Goal: Find specific page/section

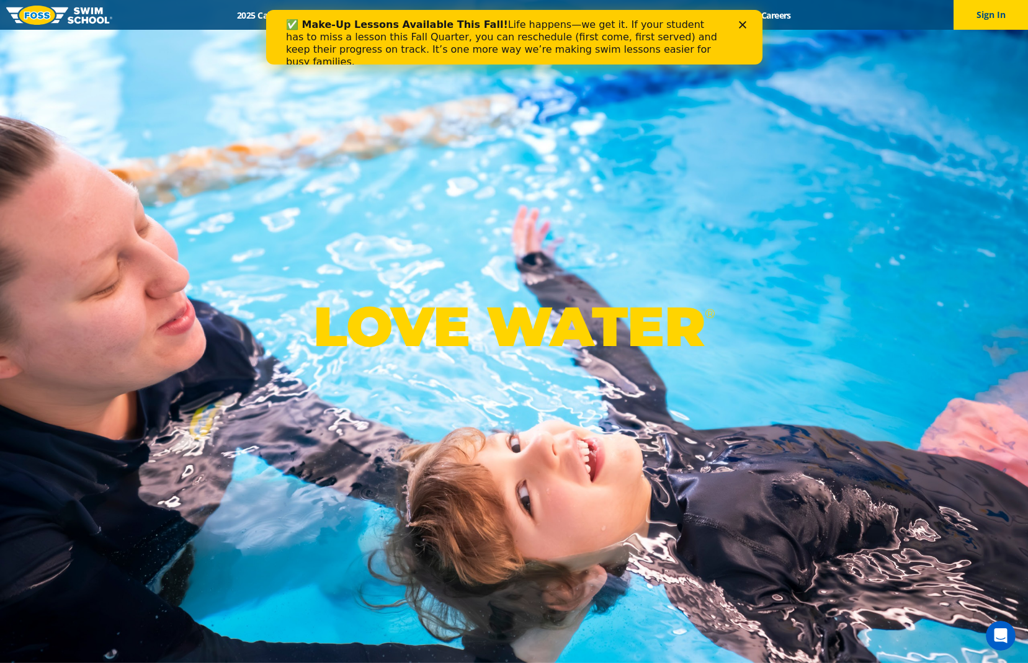
click at [744, 26] on icon "Close" at bounding box center [741, 24] width 7 height 7
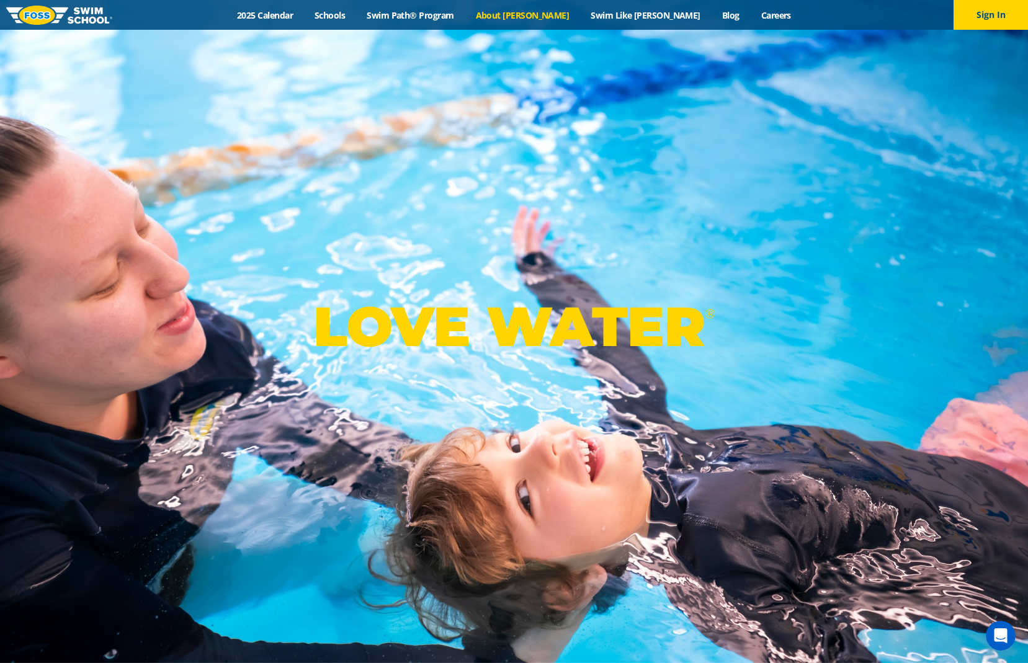
click at [537, 9] on link "About [PERSON_NAME]" at bounding box center [522, 15] width 115 height 12
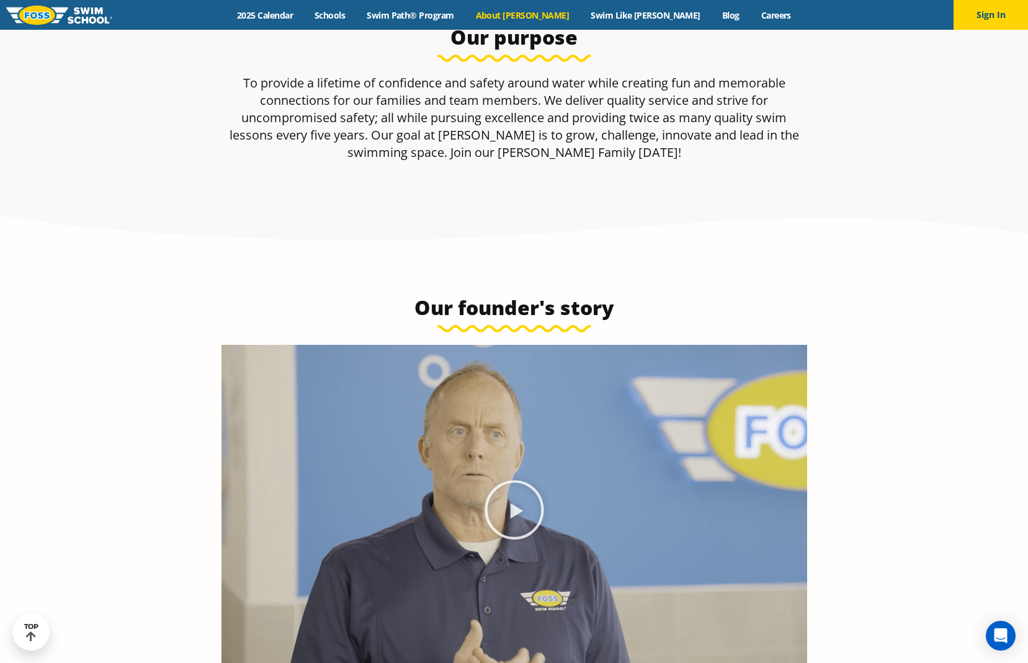
click at [396, 189] on section "Our purpose To provide a lifetime of confidence and safety around water while c…" at bounding box center [514, 110] width 1028 height 283
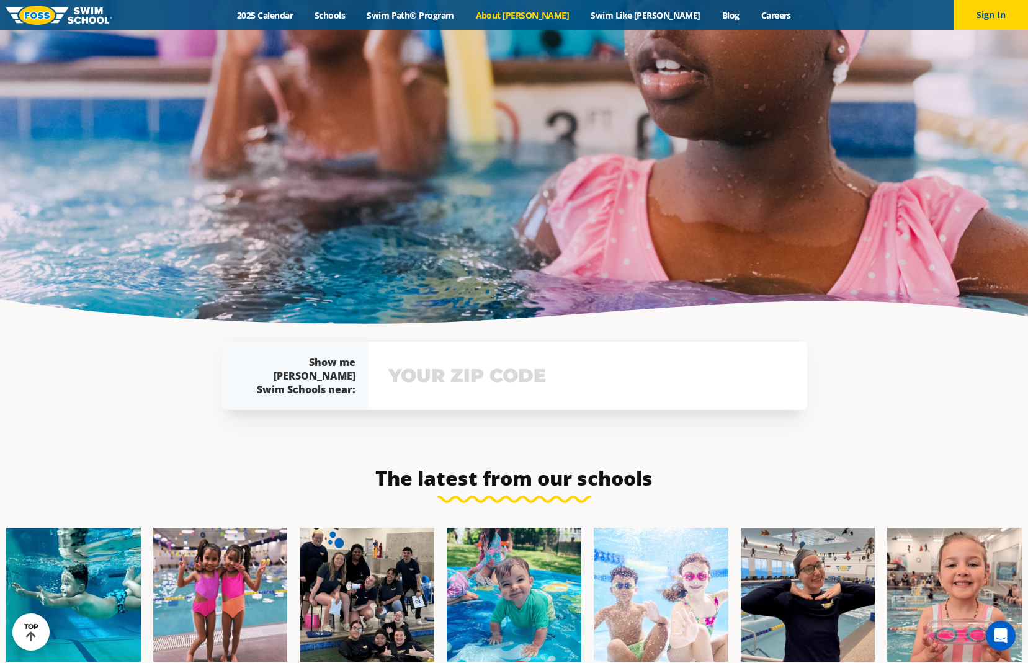
scroll to position [2931, 0]
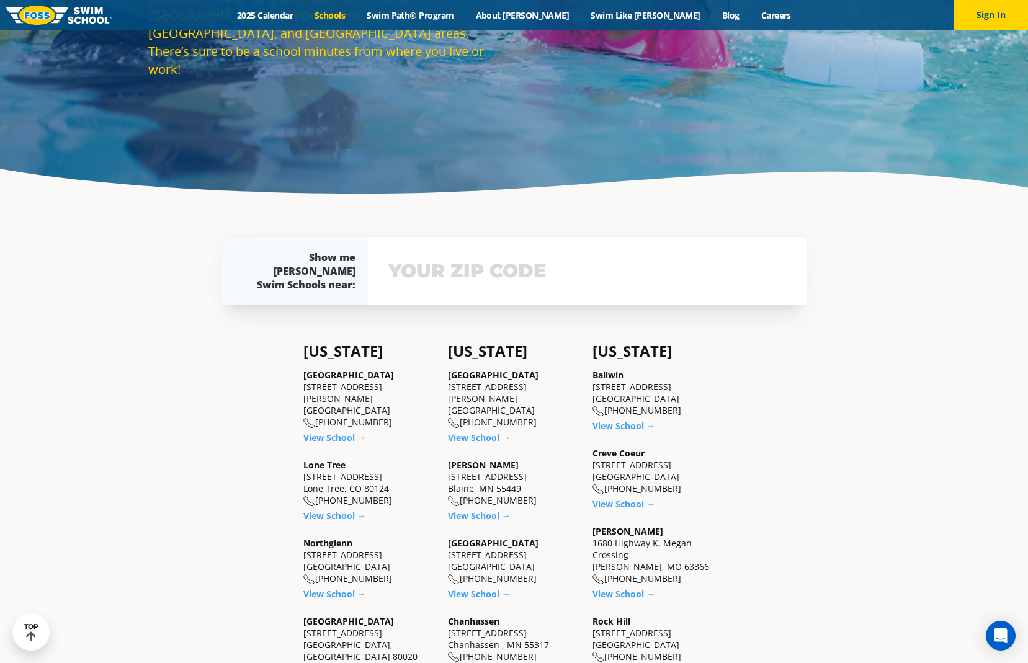
scroll to position [494, 0]
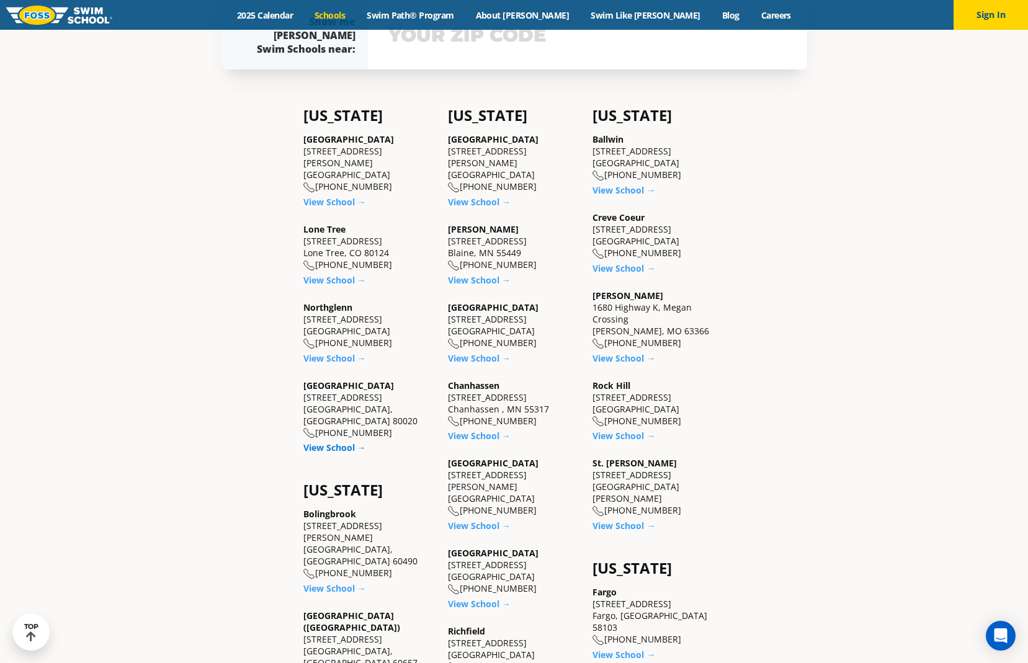
click at [324, 442] on link "View School →" at bounding box center [334, 448] width 63 height 12
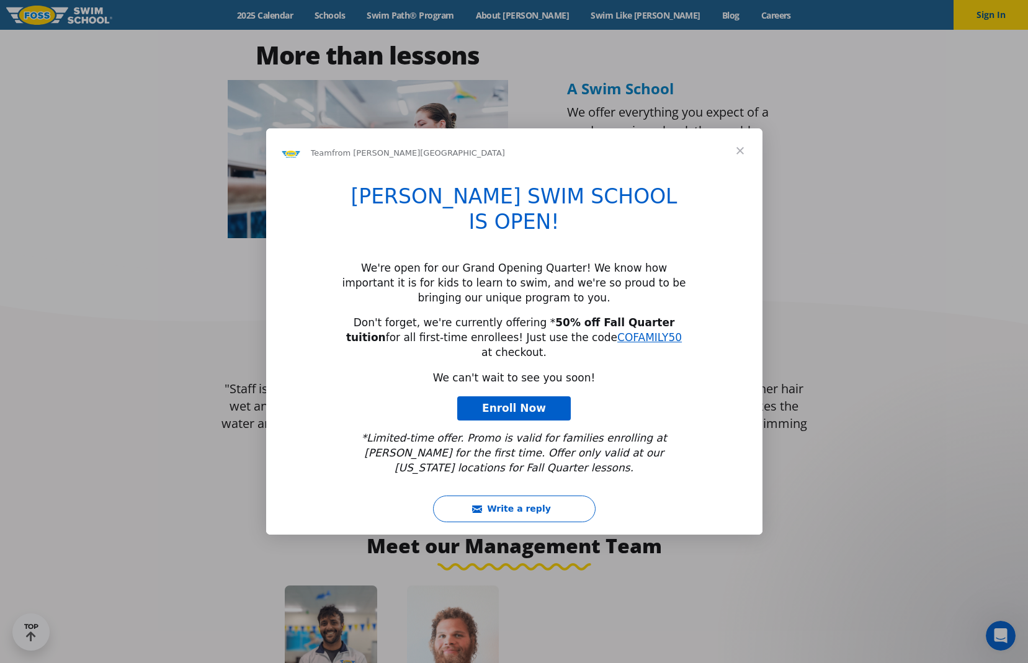
click at [746, 169] on span "Close" at bounding box center [740, 150] width 45 height 45
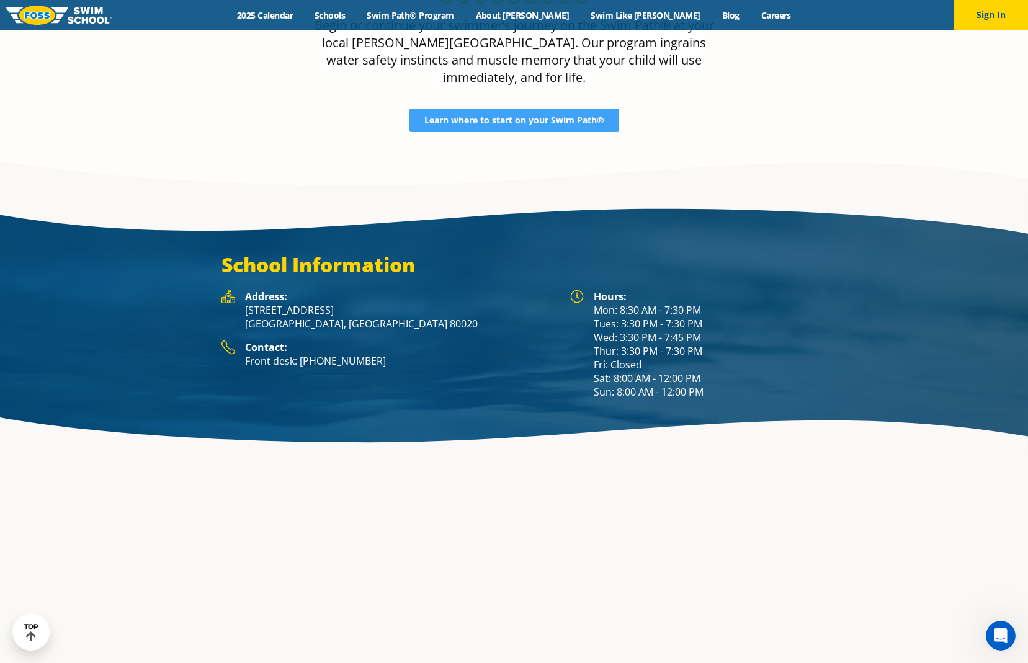
scroll to position [2010, 0]
